Goal: Information Seeking & Learning: Compare options

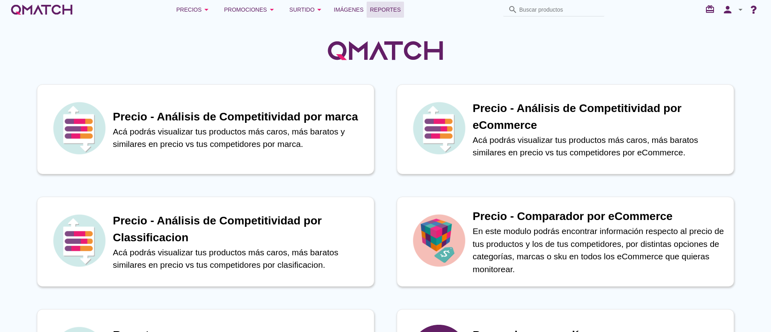
click at [386, 12] on span "Reportes" at bounding box center [385, 10] width 31 height 10
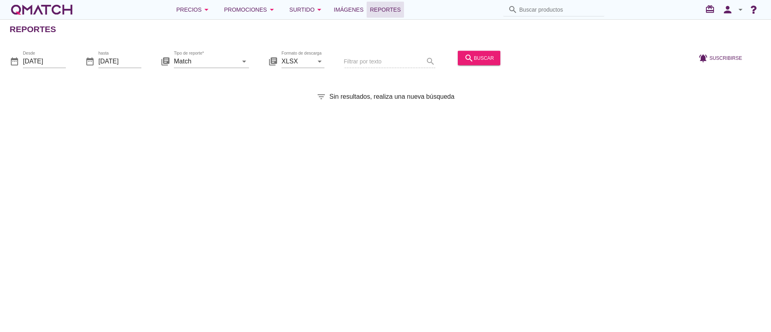
click at [555, 6] on input "Buscar productos" at bounding box center [559, 9] width 80 height 13
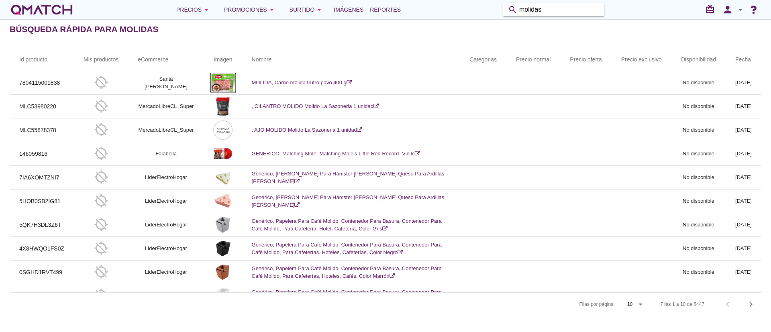
drag, startPoint x: 580, startPoint y: 4, endPoint x: 374, endPoint y: 38, distance: 209.1
click at [375, 38] on div "Precios arrow_drop_down Promociones arrow_drop_down Surtido arrow_drop_down Imá…" at bounding box center [385, 166] width 771 height 332
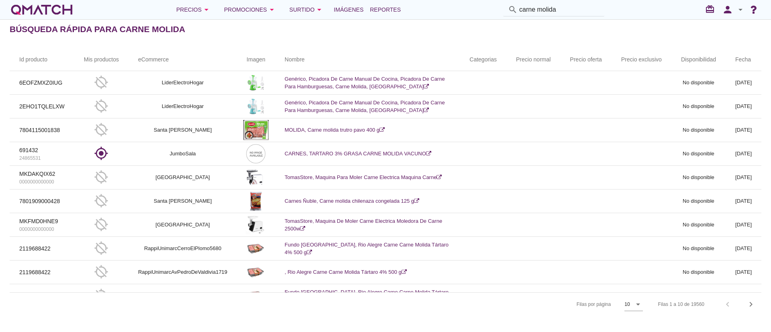
click at [172, 58] on th "eCommerce" at bounding box center [183, 60] width 108 height 22
click at [632, 306] on div "arrow_drop_down" at bounding box center [637, 305] width 11 height 10
click at [630, 314] on div "20" at bounding box center [633, 318] width 17 height 10
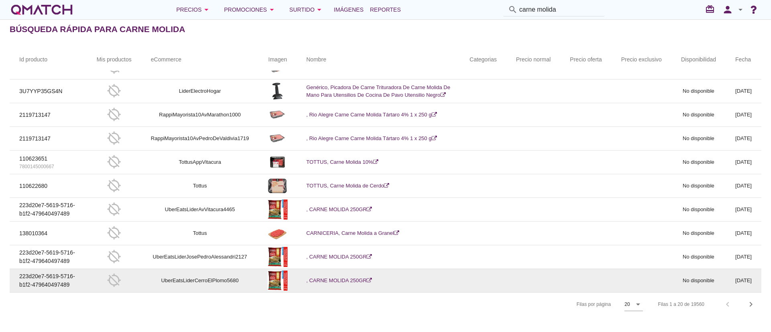
scroll to position [3, 0]
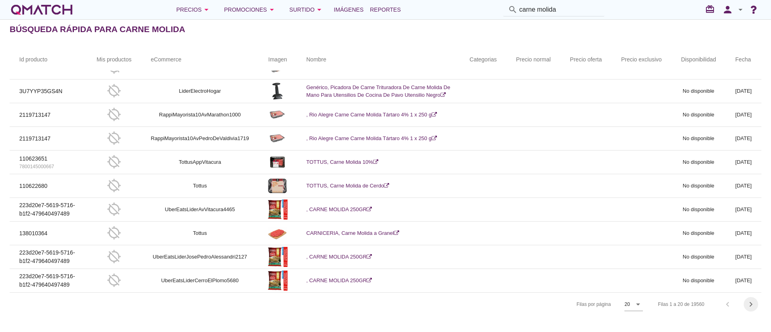
click at [752, 303] on icon "chevron_right" at bounding box center [751, 305] width 10 height 10
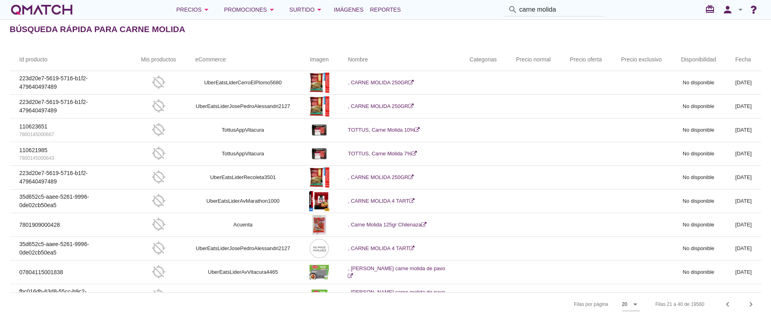
click at [221, 53] on th "eCommerce" at bounding box center [243, 60] width 115 height 22
click at [221, 56] on th "eCommerce" at bounding box center [243, 60] width 115 height 22
click at [222, 57] on th "eCommerce" at bounding box center [243, 60] width 115 height 22
click at [362, 58] on th "Nombre" at bounding box center [399, 60] width 122 height 22
click at [317, 11] on icon "arrow_drop_down" at bounding box center [320, 10] width 10 height 10
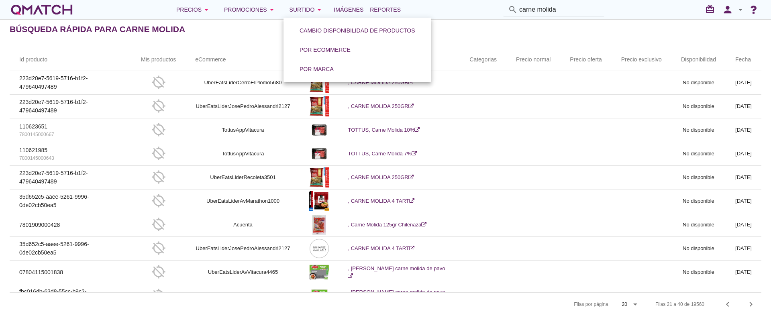
drag, startPoint x: 514, startPoint y: 37, endPoint x: 489, endPoint y: 36, distance: 24.9
click at [514, 37] on div "Búsqueda rápida para carne molida" at bounding box center [391, 29] width 762 height 19
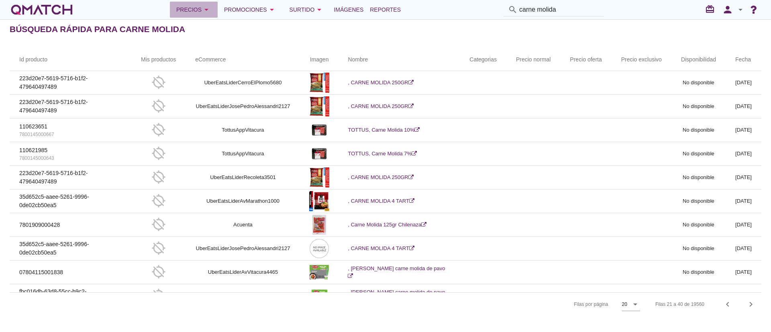
click at [186, 6] on div "Precios arrow_drop_down" at bounding box center [193, 10] width 35 height 10
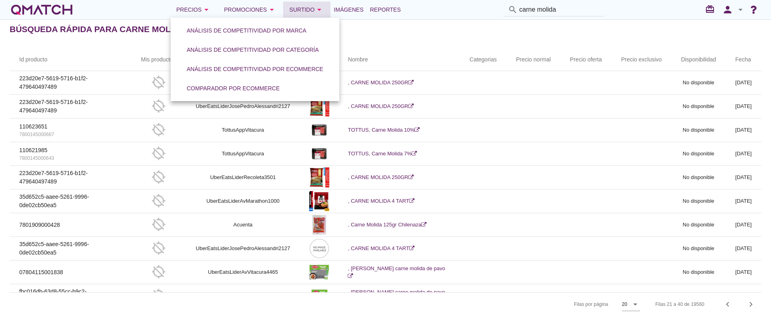
click at [290, 5] on div "Surtido arrow_drop_down" at bounding box center [307, 10] width 35 height 10
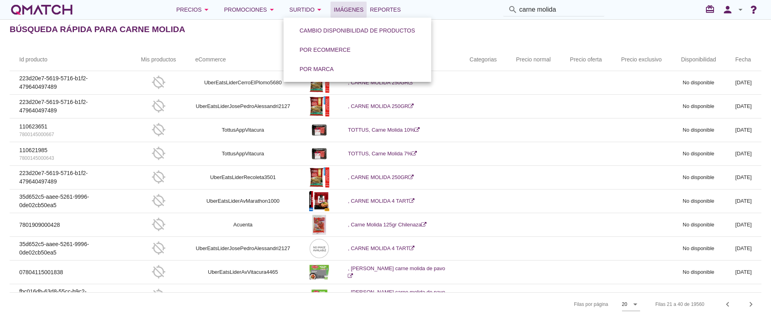
click at [351, 4] on link "Imágenes" at bounding box center [349, 10] width 36 height 16
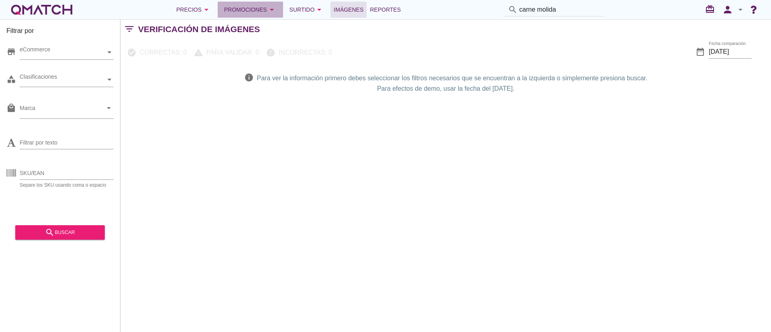
click at [254, 8] on div "Promociones arrow_drop_down" at bounding box center [250, 10] width 53 height 10
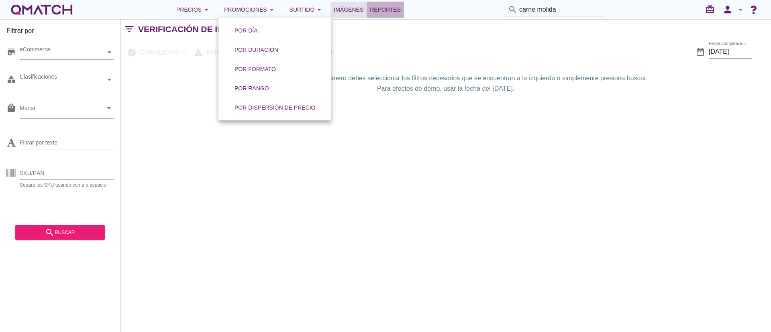
click at [380, 10] on span "Reportes" at bounding box center [385, 10] width 31 height 10
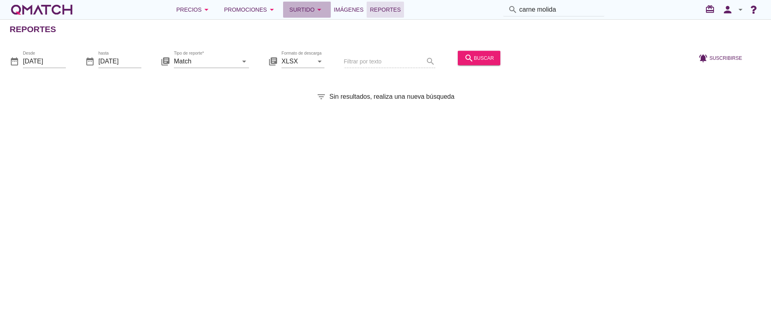
click at [317, 6] on icon "arrow_drop_down" at bounding box center [320, 10] width 10 height 10
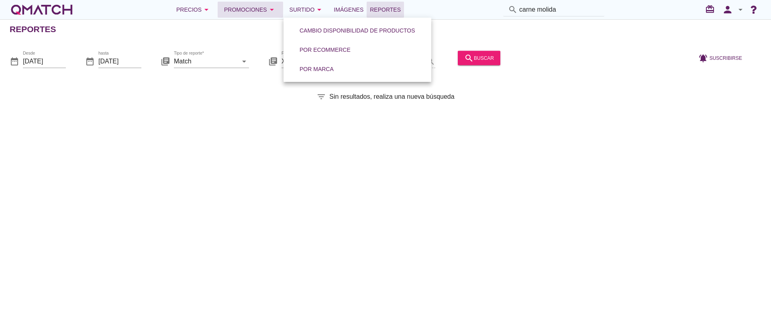
click at [224, 5] on button "Promociones arrow_drop_down" at bounding box center [250, 10] width 65 height 16
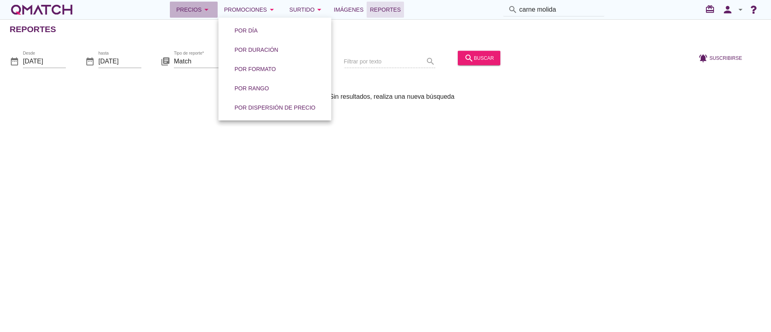
click at [202, 5] on icon "arrow_drop_down" at bounding box center [207, 10] width 10 height 10
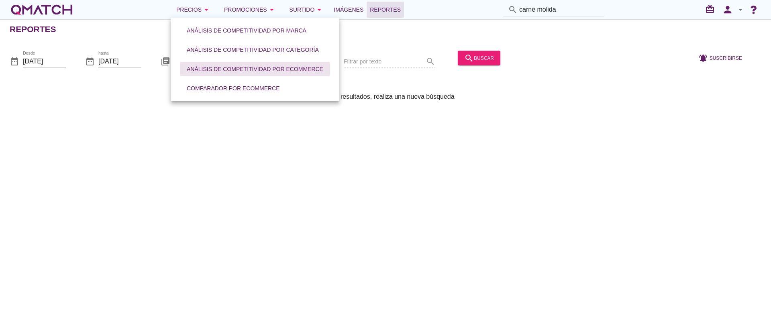
drag, startPoint x: 296, startPoint y: 62, endPoint x: 305, endPoint y: 60, distance: 8.7
click at [296, 62] on button "Análisis de competitividad por eCommerce" at bounding box center [254, 69] width 149 height 14
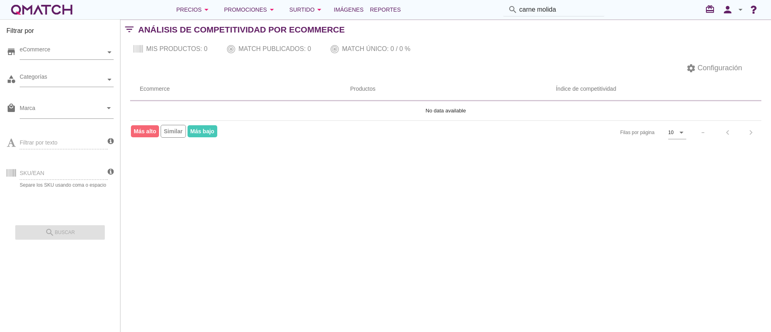
click at [563, 12] on input "carne molida" at bounding box center [559, 9] width 80 height 13
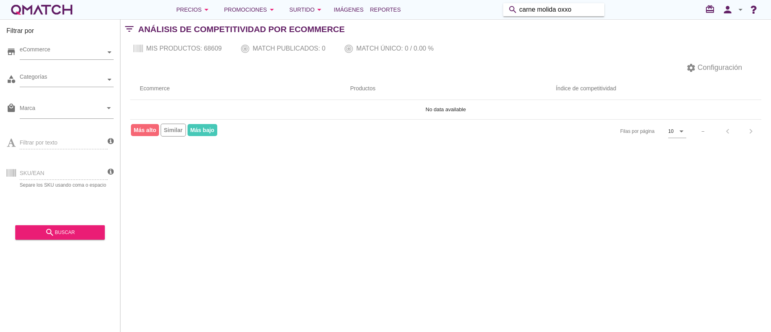
type input "carne molida oxxo"
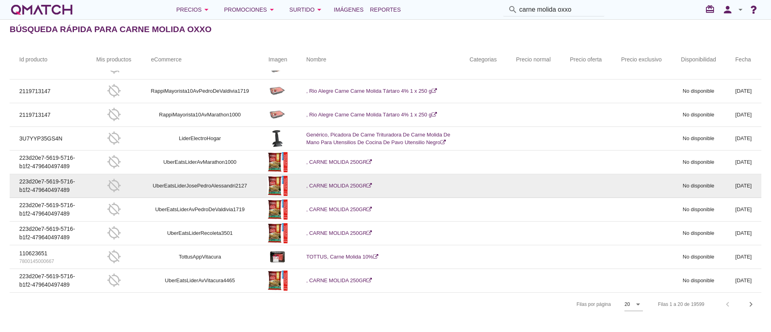
scroll to position [3, 0]
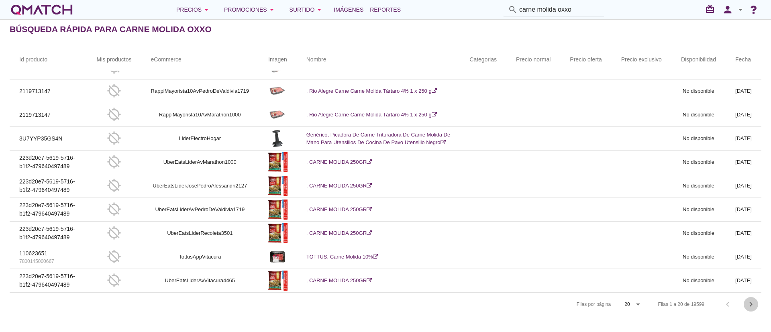
click at [752, 303] on icon "chevron_right" at bounding box center [751, 305] width 10 height 10
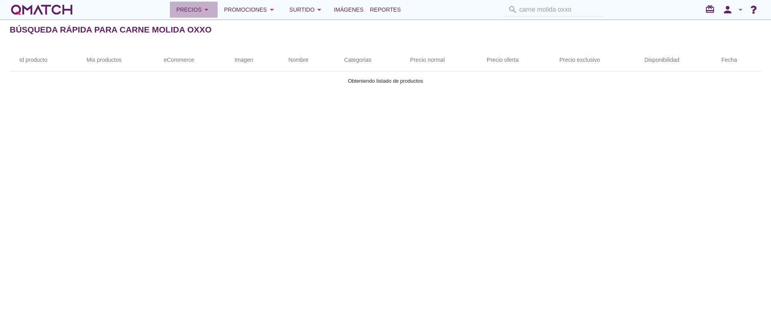
click at [202, 5] on icon "arrow_drop_down" at bounding box center [207, 10] width 10 height 10
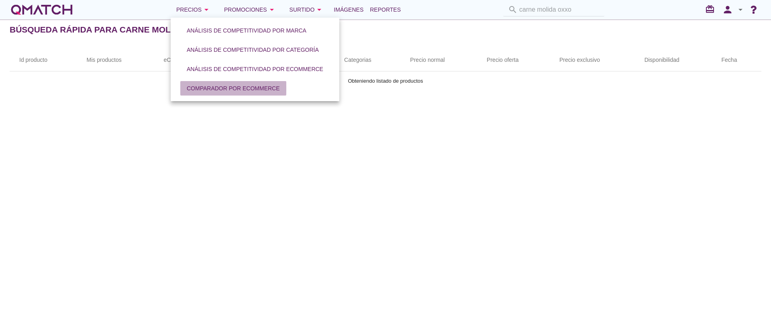
click at [247, 86] on div "Comparador por eCommerce" at bounding box center [233, 88] width 93 height 8
